Goal: Information Seeking & Learning: Learn about a topic

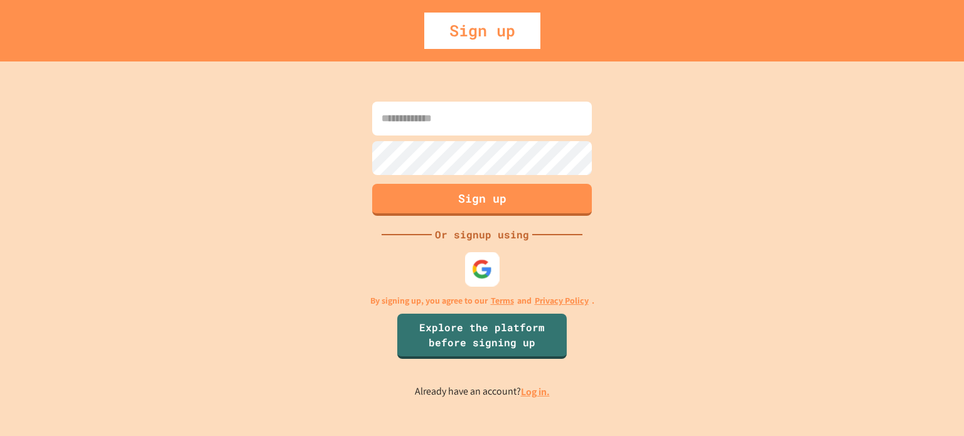
click at [487, 267] on img at bounding box center [482, 269] width 21 height 21
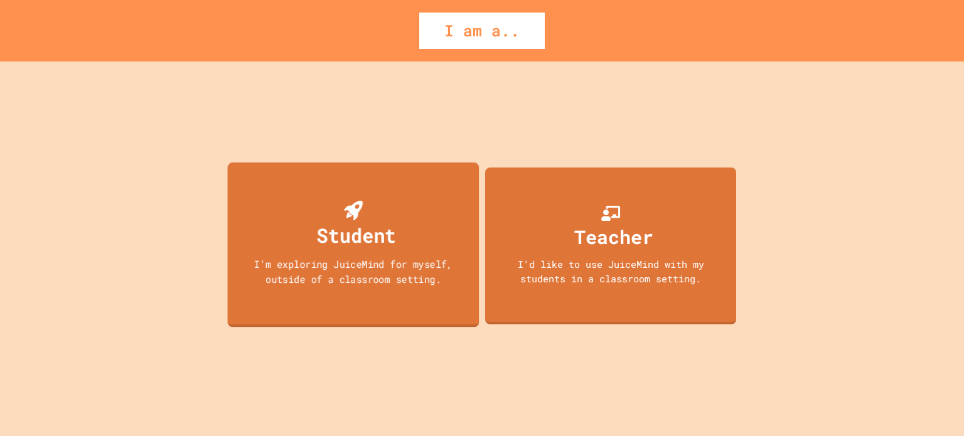
click at [370, 282] on div "I'm exploring JuiceMind for myself, outside of a classroom setting." at bounding box center [353, 272] width 227 height 30
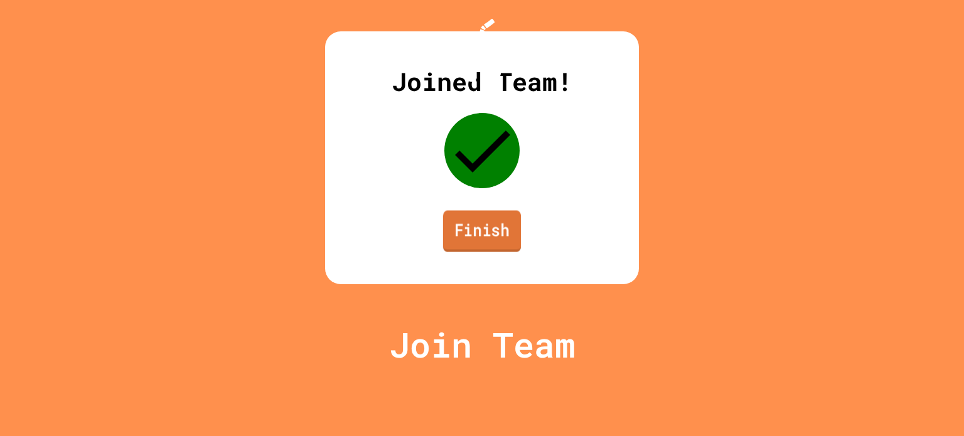
click at [489, 252] on link "Finish" at bounding box center [482, 230] width 78 height 41
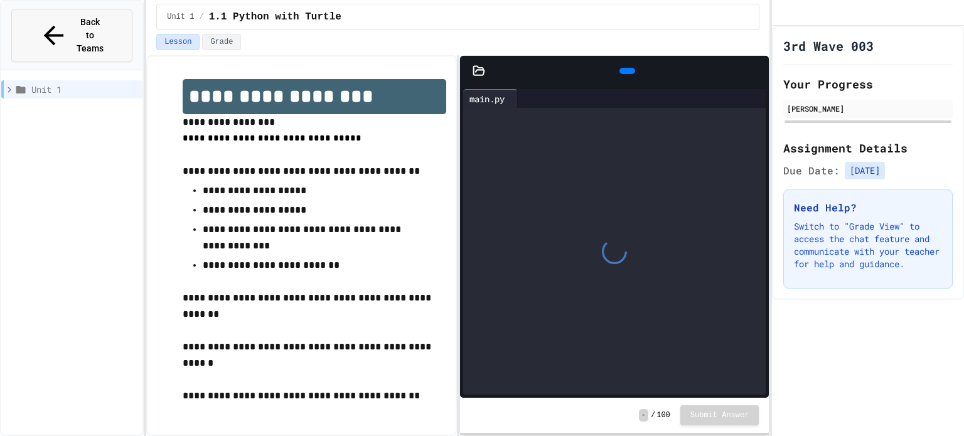
click at [76, 25] on span "Back to Teams" at bounding box center [91, 36] width 30 height 40
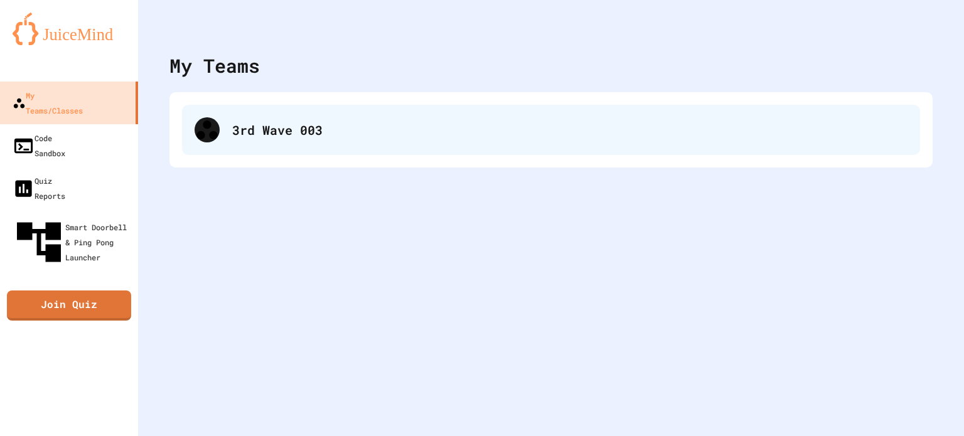
click at [328, 129] on div "3rd Wave 003" at bounding box center [569, 130] width 675 height 19
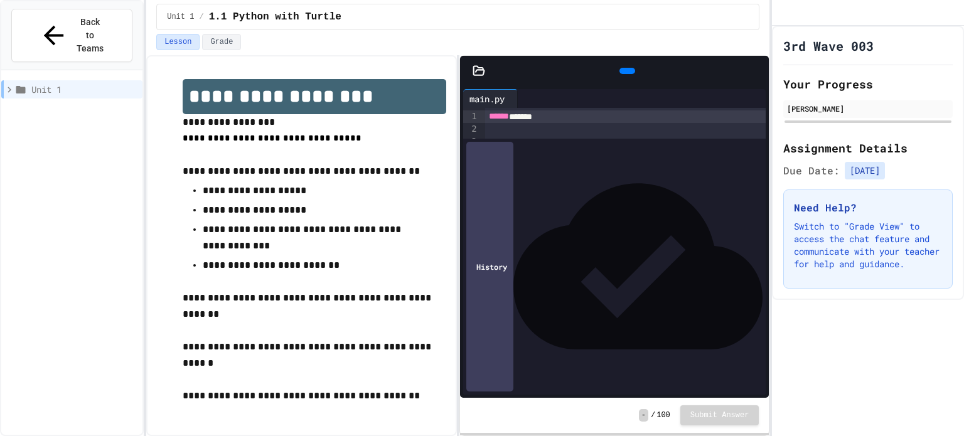
click at [16, 84] on icon at bounding box center [20, 89] width 11 height 11
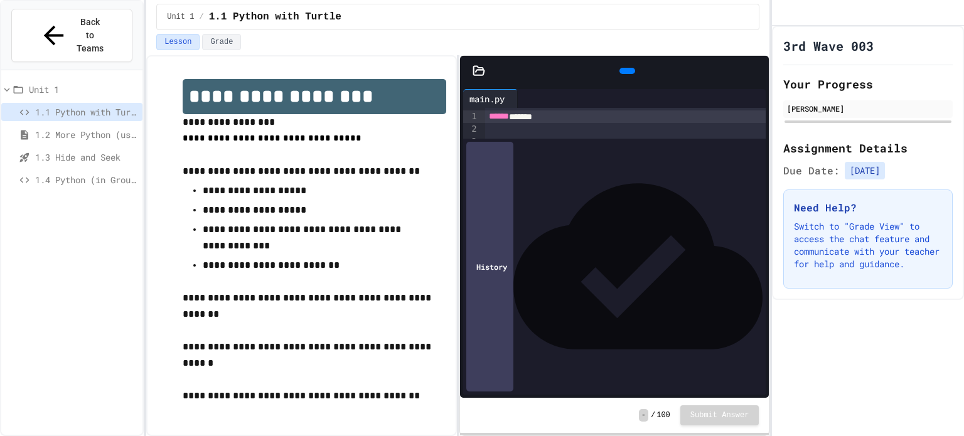
click at [52, 173] on span "1.4 Python (in Groups)" at bounding box center [86, 179] width 102 height 13
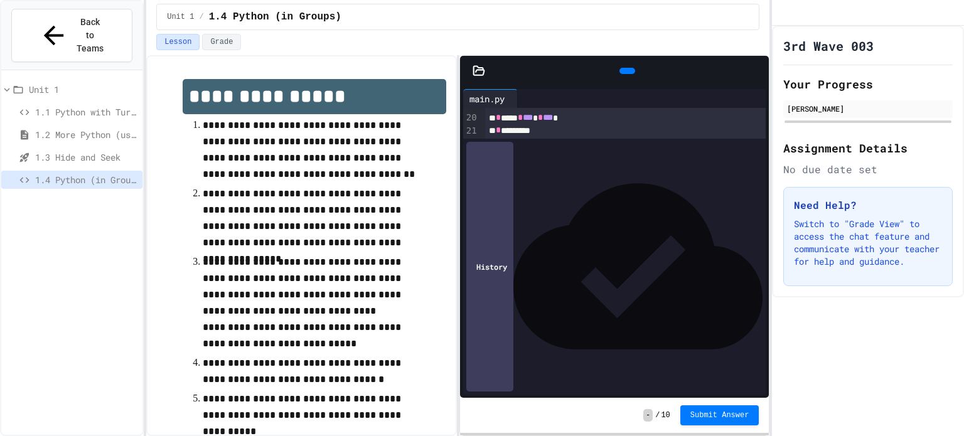
scroll to position [434, 0]
click at [508, 259] on div at bounding box center [625, 260] width 281 height 13
click at [559, 345] on span "**********" at bounding box center [554, 348] width 130 height 9
click at [631, 74] on icon at bounding box center [634, 78] width 7 height 9
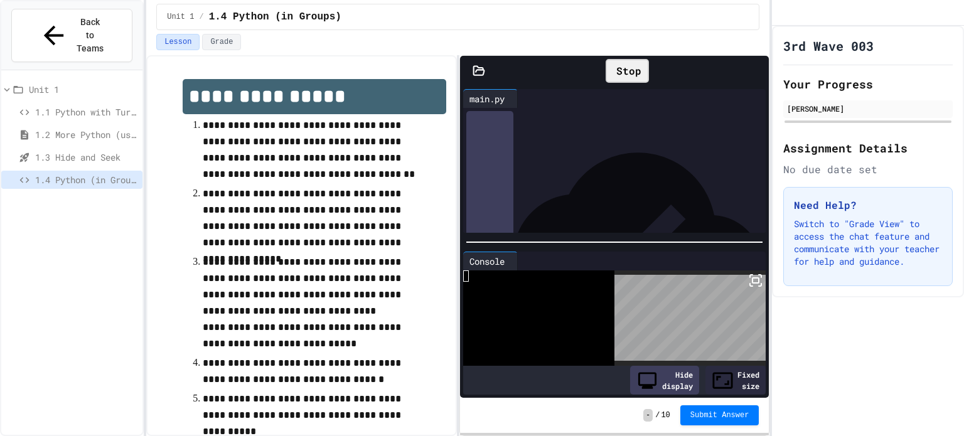
click at [743, 206] on div "** * **** * * *** * * *** *" at bounding box center [625, 209] width 281 height 13
click at [756, 71] on icon at bounding box center [756, 71] width 0 height 0
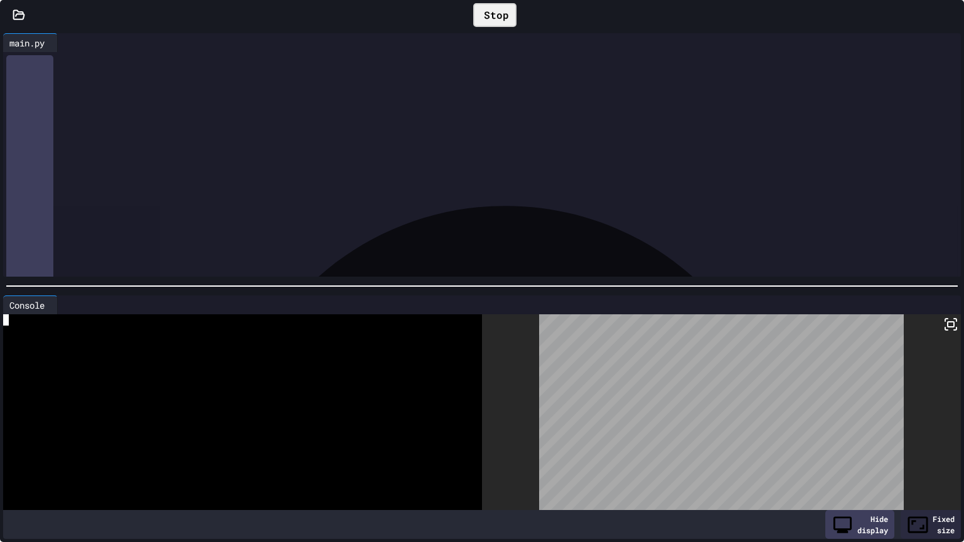
click at [266, 331] on div at bounding box center [237, 331] width 469 height 11
click at [485, 19] on icon at bounding box center [489, 23] width 8 height 8
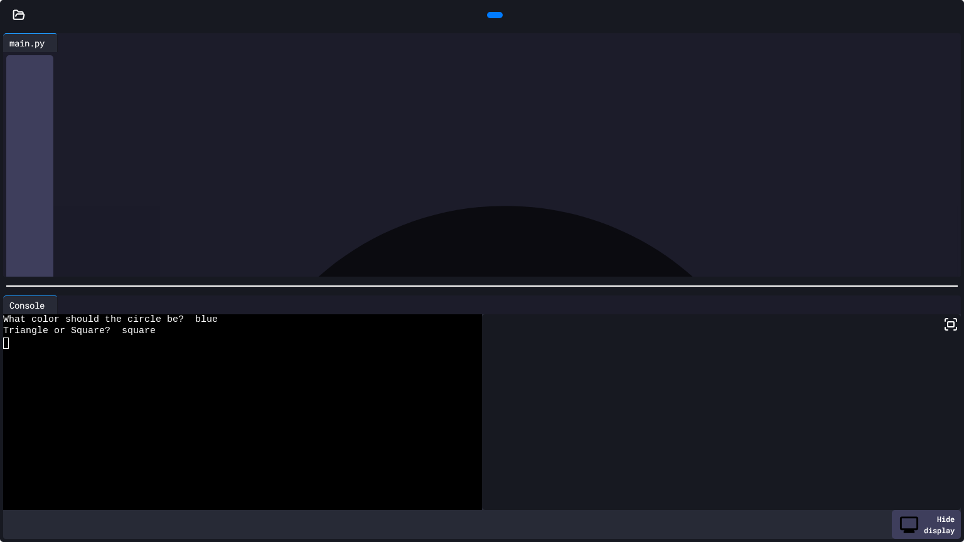
click at [952, 15] on icon at bounding box center [952, 15] width 0 height 0
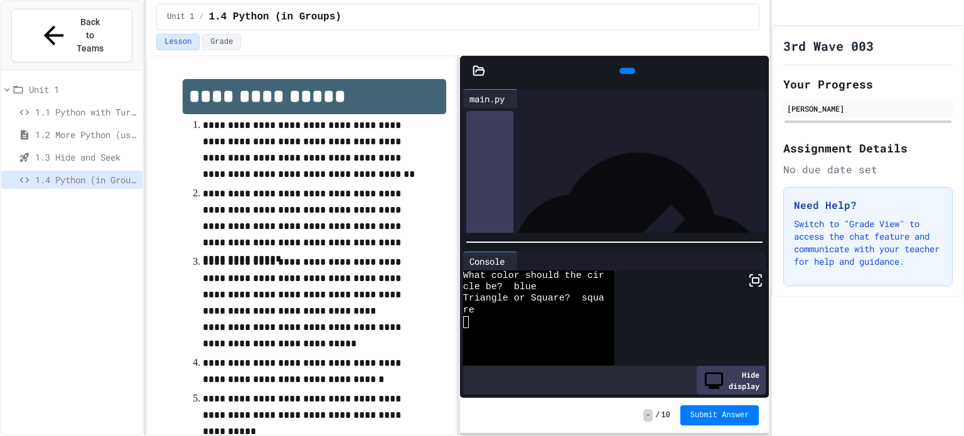
click at [759, 281] on rect at bounding box center [756, 280] width 6 height 5
click at [626, 71] on icon at bounding box center [626, 71] width 0 height 0
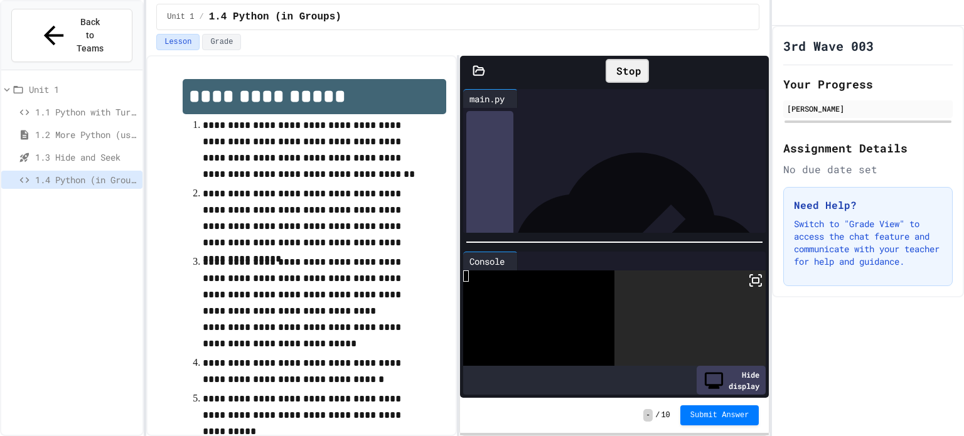
click at [756, 71] on icon at bounding box center [756, 71] width 0 height 0
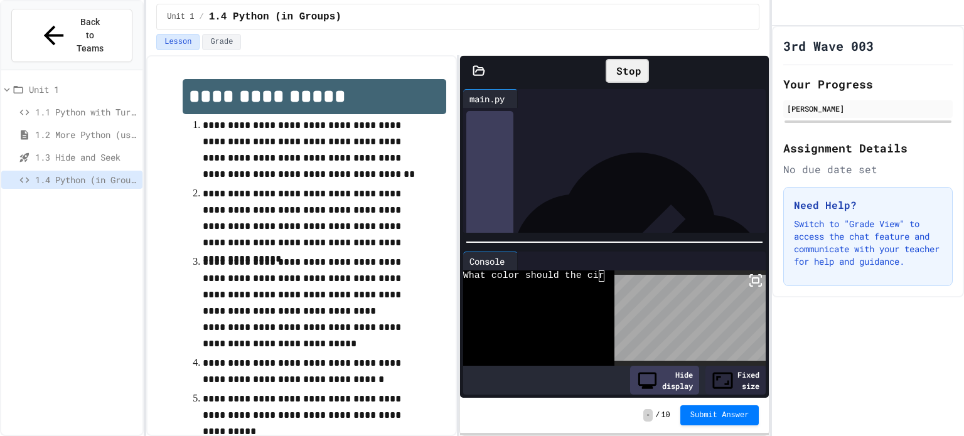
click at [617, 75] on icon at bounding box center [621, 79] width 8 height 8
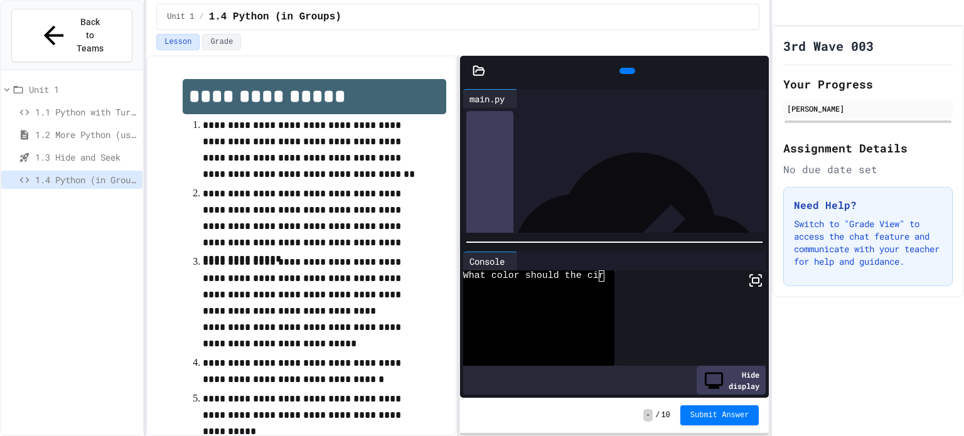
scroll to position [490, 0]
click at [565, 222] on div at bounding box center [638, 236] width 250 height 250
click at [584, 141] on div "*** * ** ***** * * *" at bounding box center [625, 142] width 281 height 13
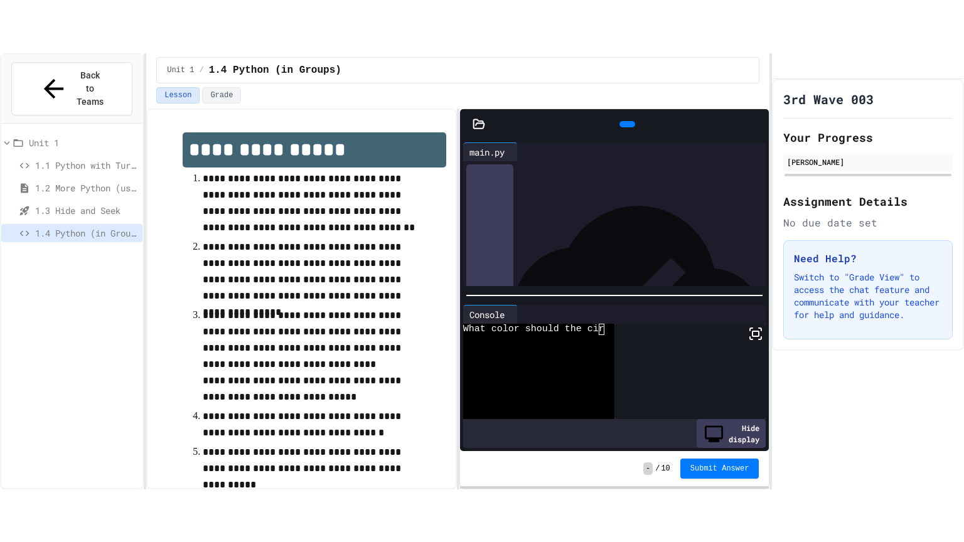
scroll to position [680, 0]
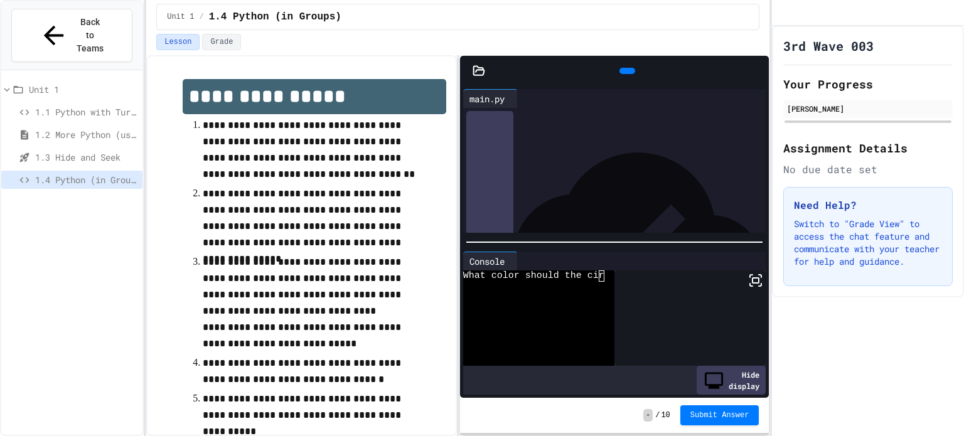
click at [652, 186] on div "***" at bounding box center [625, 191] width 281 height 13
click at [605, 159] on div "*** * ** ***** * * *" at bounding box center [625, 154] width 281 height 13
click at [723, 154] on div "*** * ** ***** * * *" at bounding box center [625, 154] width 281 height 13
click at [756, 62] on div at bounding box center [762, 71] width 13 height 19
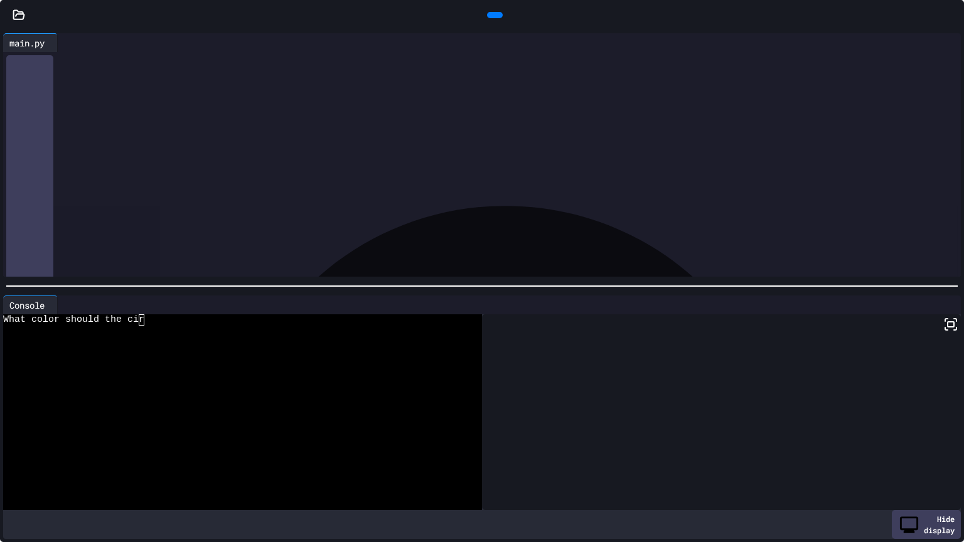
click at [493, 15] on icon at bounding box center [493, 15] width 0 height 0
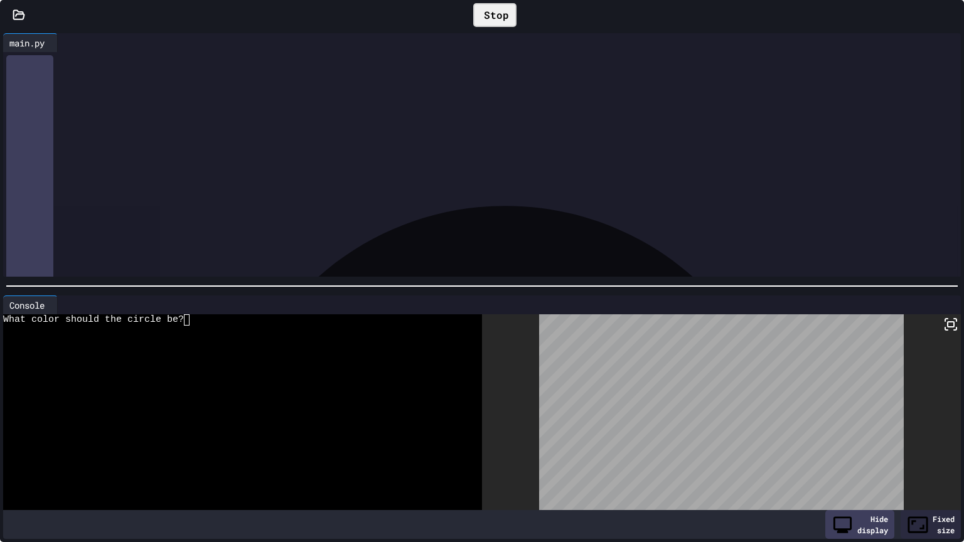
click at [952, 15] on icon at bounding box center [952, 15] width 0 height 0
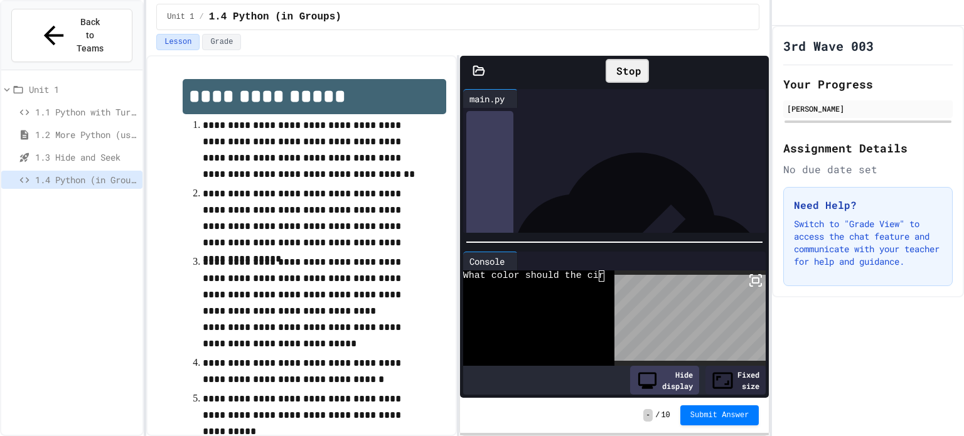
click at [623, 71] on div "Stop" at bounding box center [627, 71] width 43 height 24
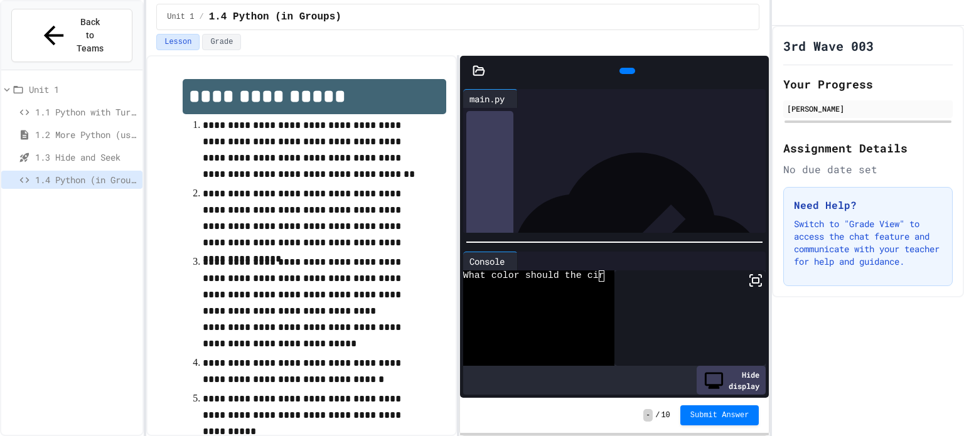
click at [756, 71] on icon at bounding box center [756, 71] width 0 height 0
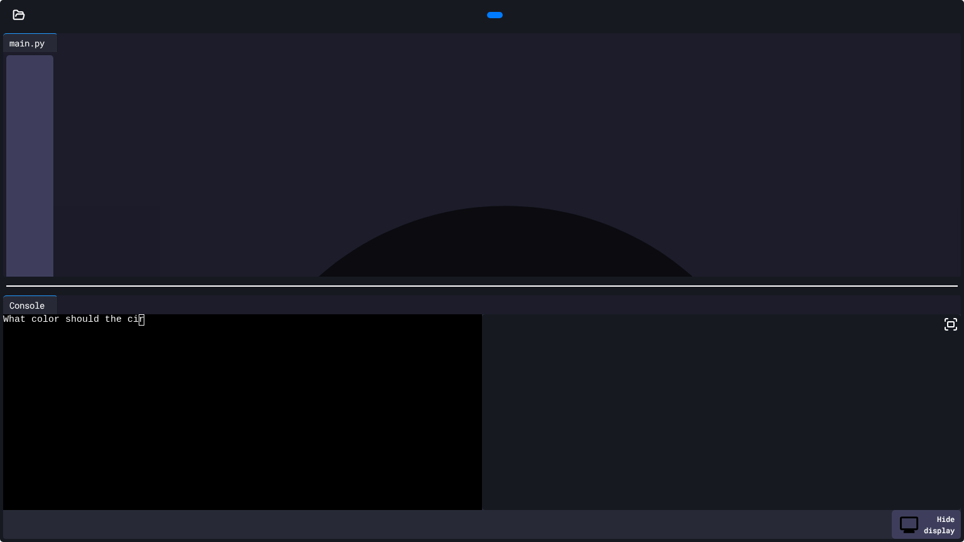
click at [493, 15] on icon at bounding box center [493, 15] width 0 height 0
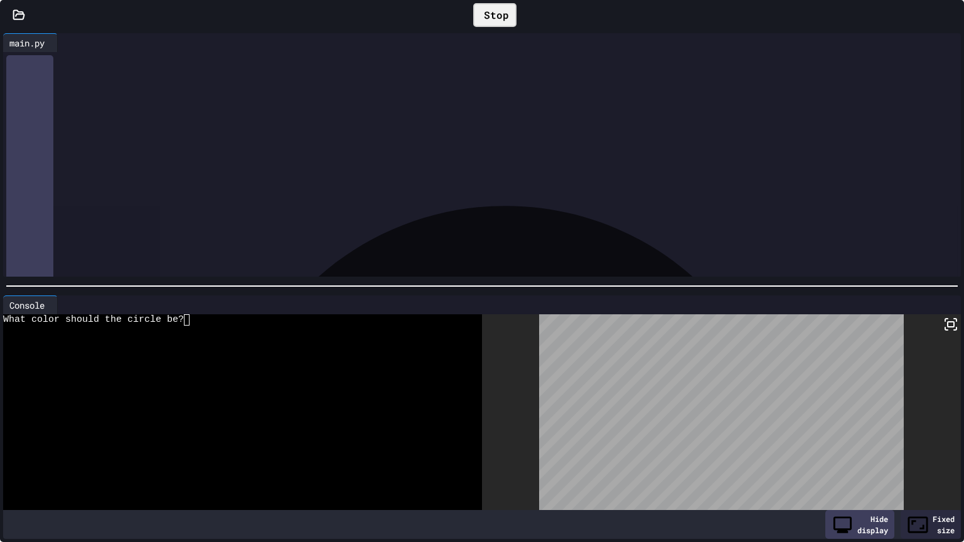
click at [200, 320] on textarea "Terminal input" at bounding box center [198, 319] width 6 height 11
click at [181, 328] on div "Triangle or Square? triangle" at bounding box center [237, 331] width 469 height 11
click at [502, 0] on div "Stop" at bounding box center [495, 15] width 56 height 36
click at [508, 9] on div "Stop" at bounding box center [494, 15] width 43 height 24
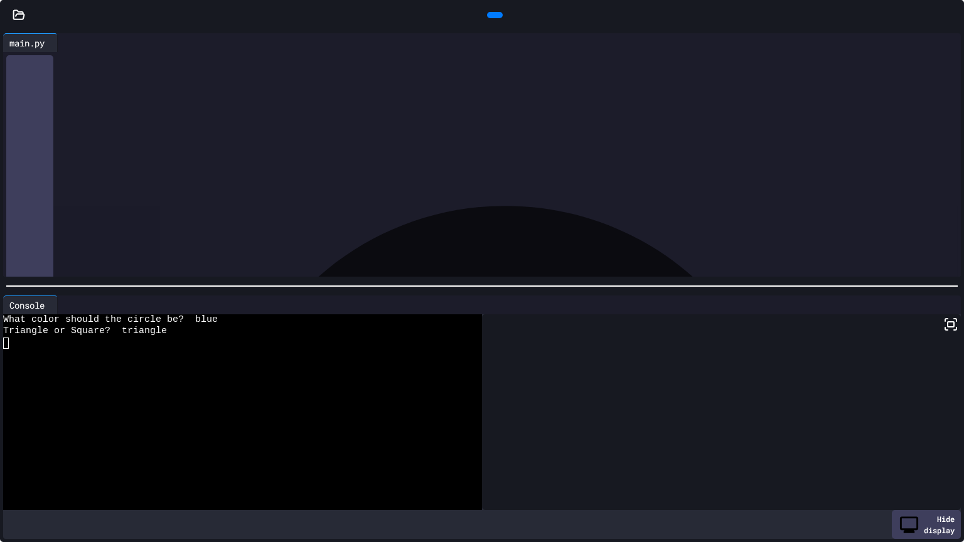
click at [493, 15] on icon at bounding box center [493, 15] width 0 height 0
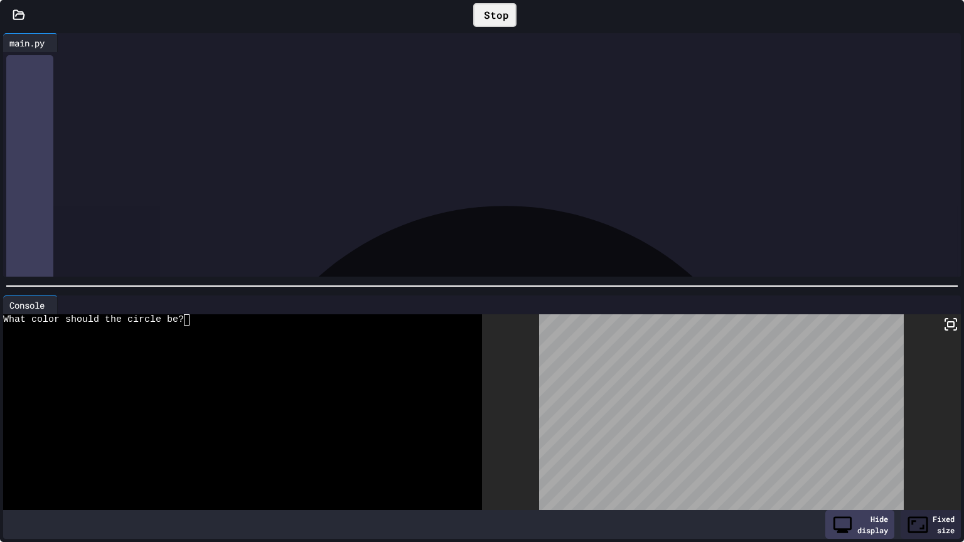
click at [198, 323] on textarea "Terminal input" at bounding box center [198, 319] width 6 height 11
click at [505, 11] on div "Stop" at bounding box center [494, 15] width 43 height 24
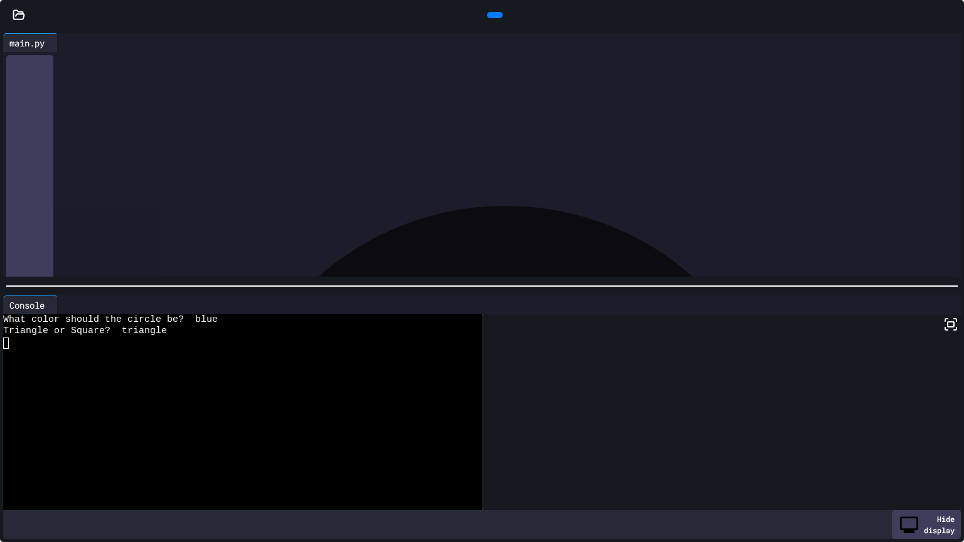
scroll to position [700, 0]
click at [180, 188] on div "**********" at bounding box center [493, 191] width 936 height 13
click at [495, 17] on div at bounding box center [495, 15] width 16 height 6
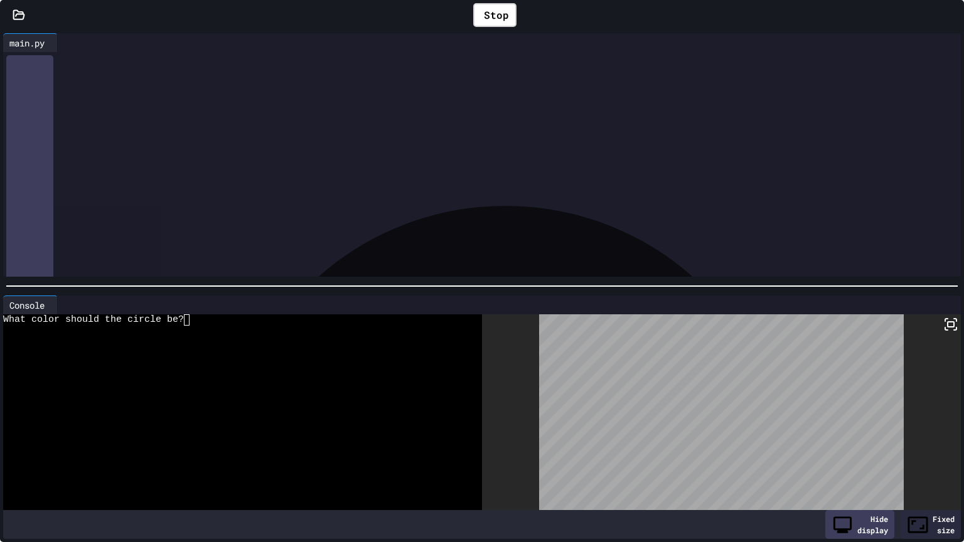
click at [201, 325] on div "What color should the circle be?" at bounding box center [237, 319] width 469 height 11
click at [161, 334] on div "Triangle or Square? square" at bounding box center [237, 331] width 469 height 11
click at [492, 6] on div "Stop" at bounding box center [494, 15] width 43 height 24
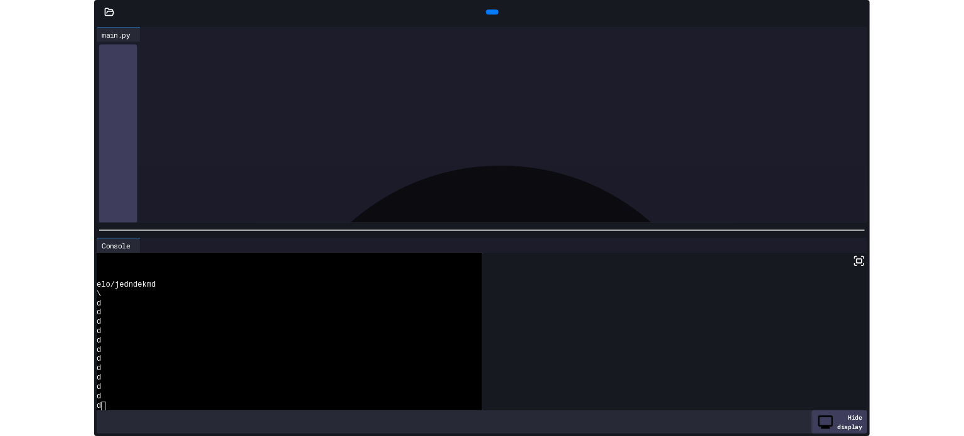
scroll to position [487, 0]
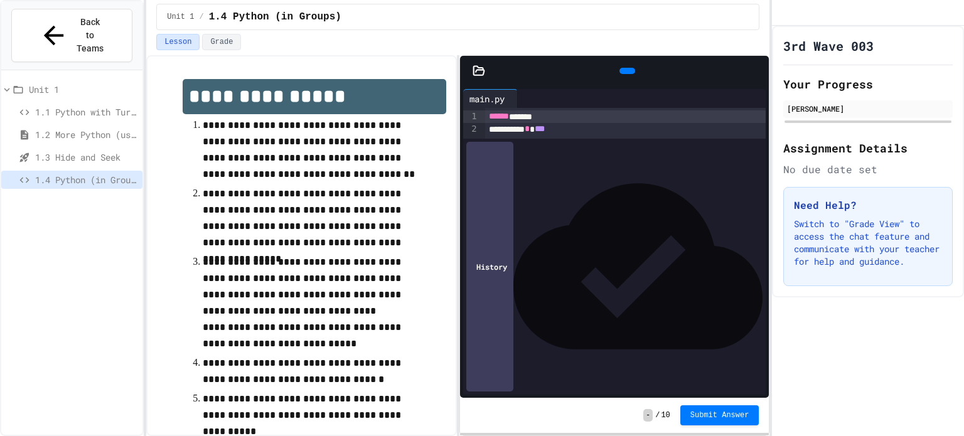
click at [756, 71] on icon at bounding box center [756, 71] width 0 height 0
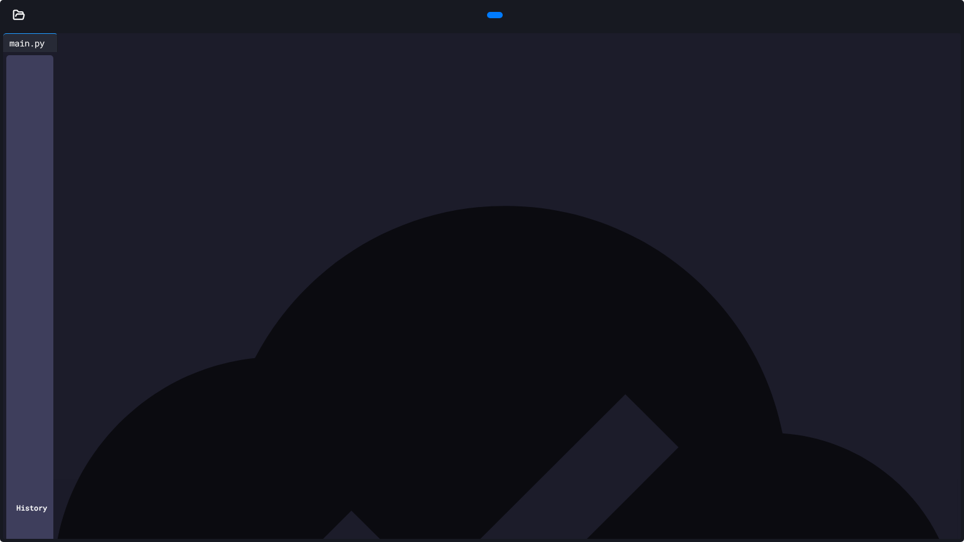
click at [493, 15] on icon at bounding box center [493, 15] width 0 height 0
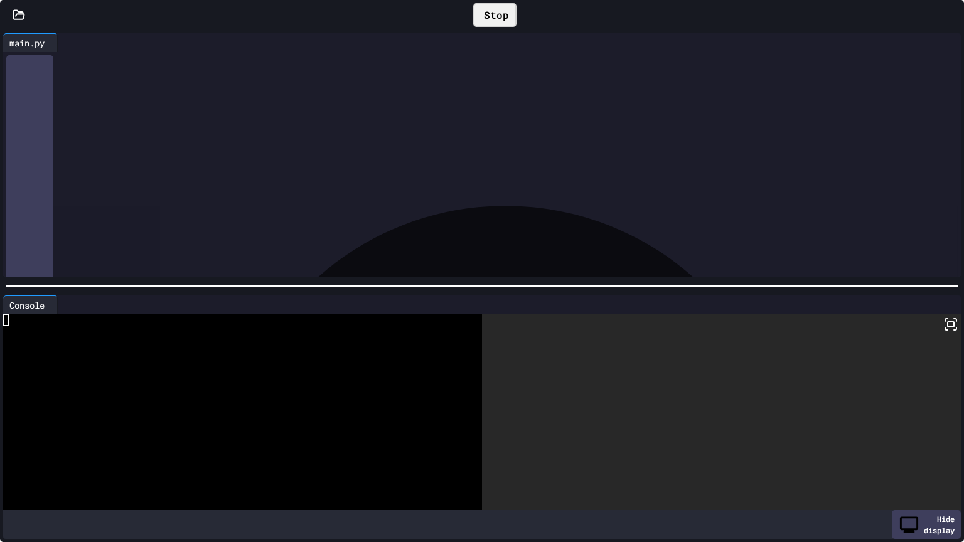
click at [50, 338] on div at bounding box center [237, 343] width 469 height 11
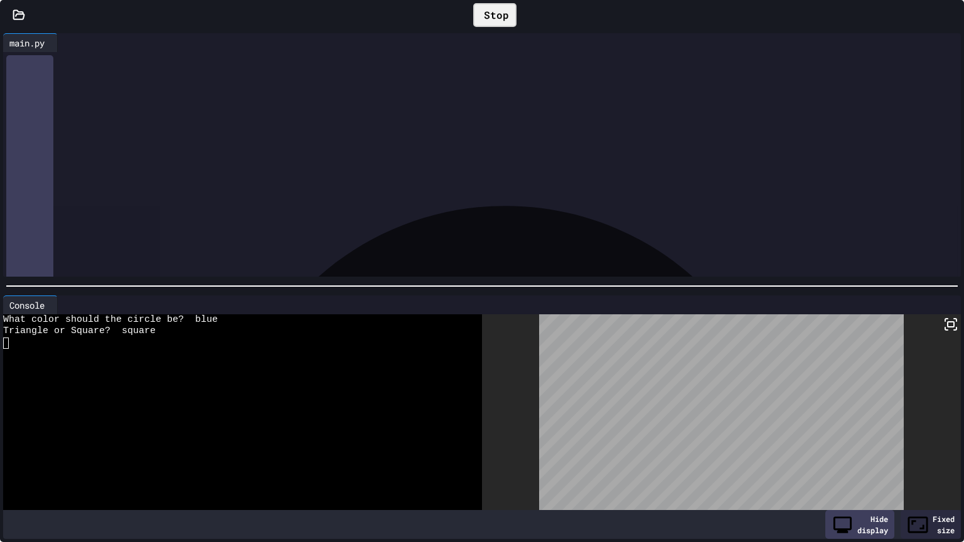
click at [954, 16] on div at bounding box center [958, 15] width 13 height 36
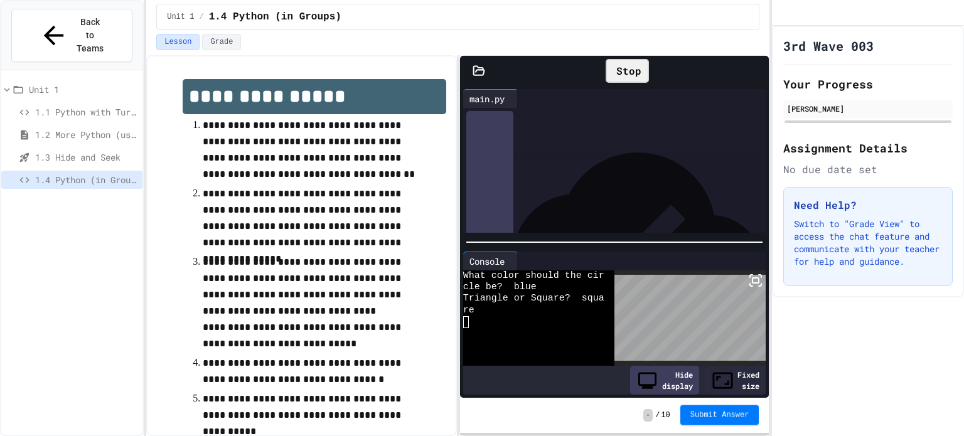
click at [685, 419] on button "Submit Answer" at bounding box center [719, 416] width 79 height 20
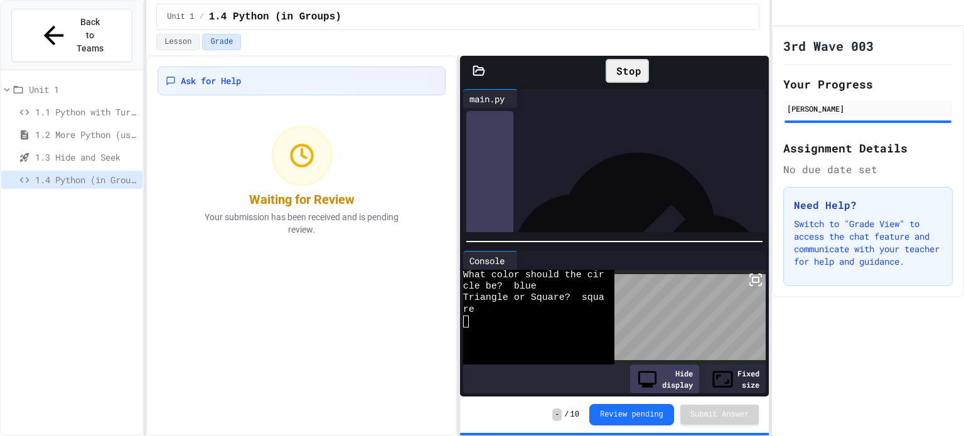
click at [53, 128] on span "1.2 More Python (using Turtle)" at bounding box center [86, 134] width 102 height 13
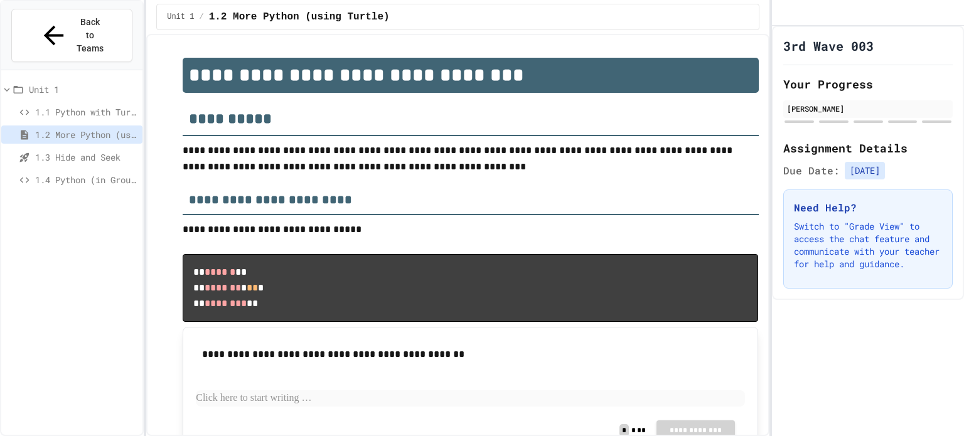
click at [94, 105] on span "1.1 Python with Turtle" at bounding box center [86, 111] width 102 height 13
